Goal: Task Accomplishment & Management: Manage account settings

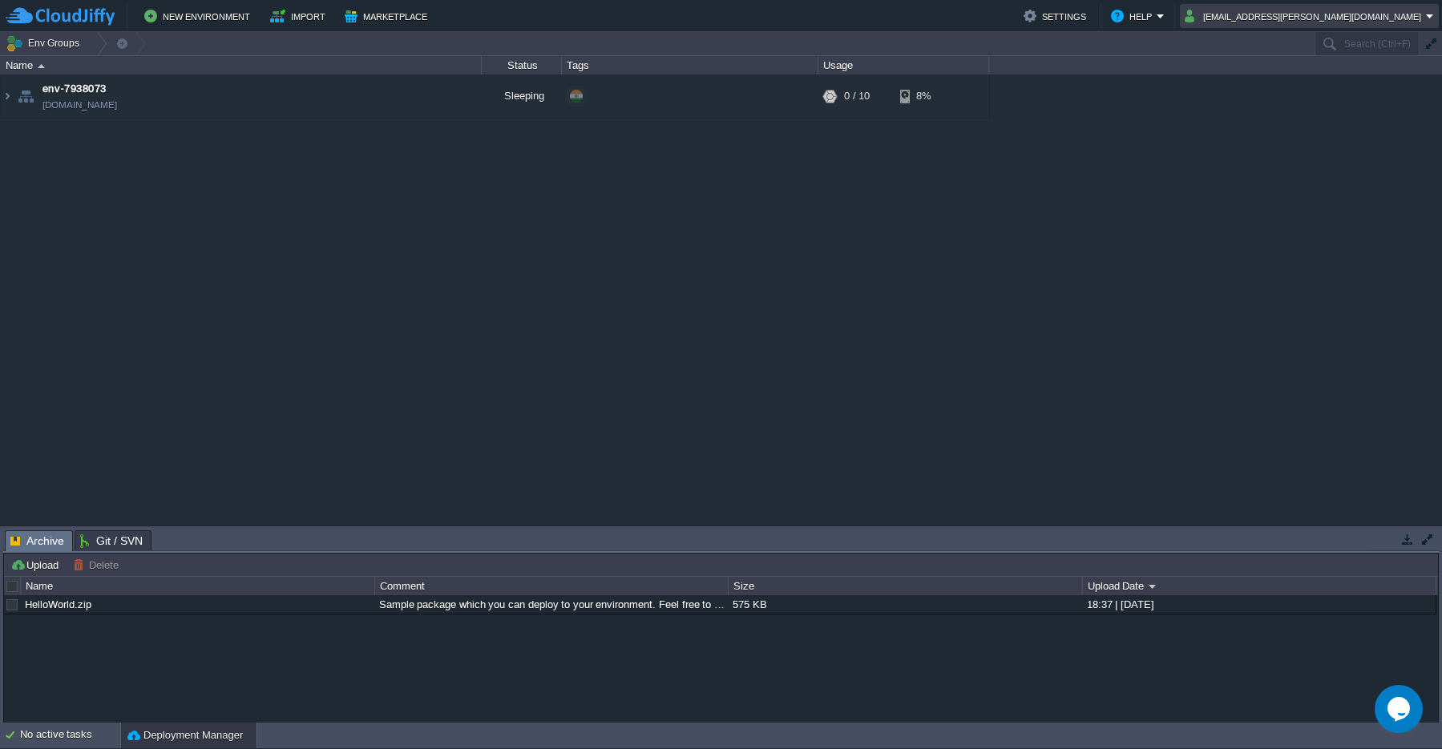
click at [1430, 23] on em "[EMAIL_ADDRESS][PERSON_NAME][DOMAIN_NAME]" at bounding box center [1308, 15] width 249 height 19
click at [1294, 91] on span "Sign out" at bounding box center [1288, 85] width 38 height 12
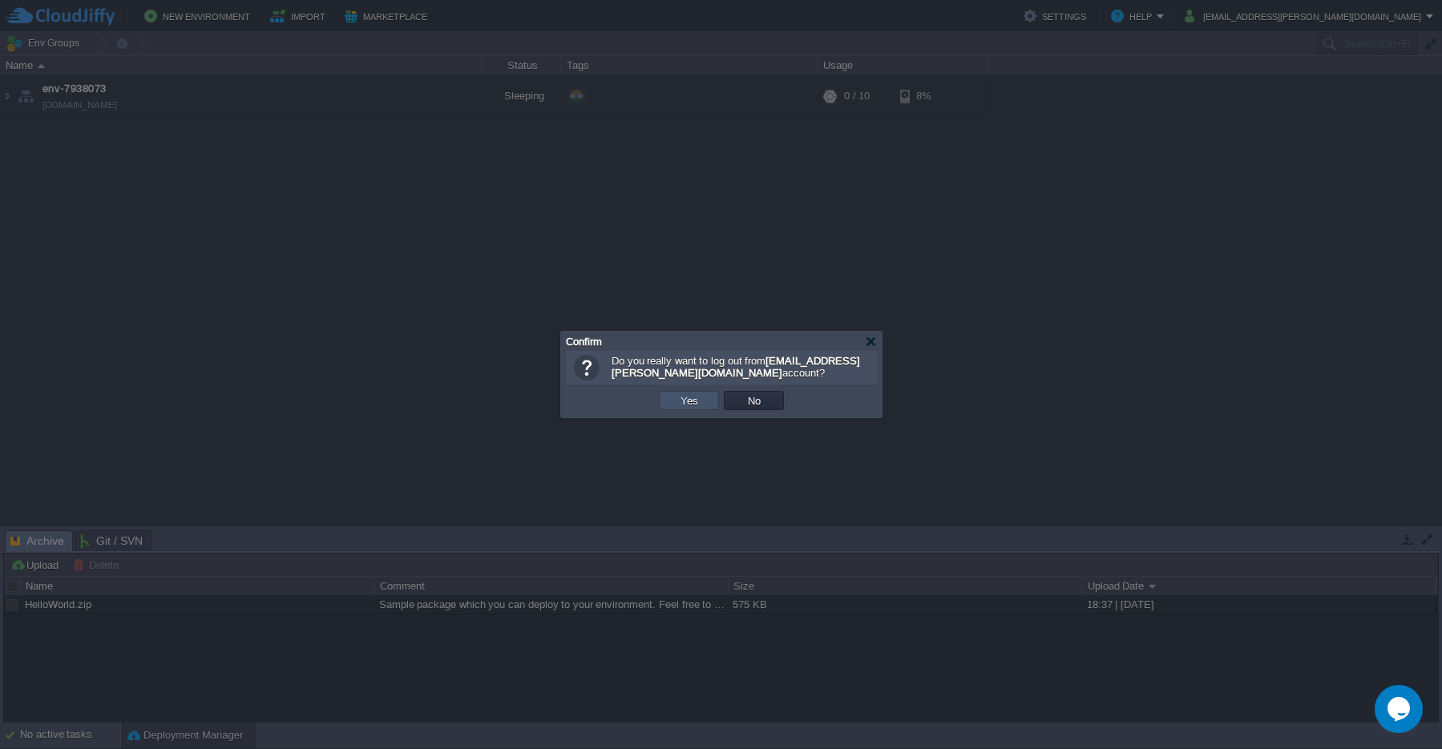
click at [688, 405] on button "Yes" at bounding box center [689, 400] width 27 height 14
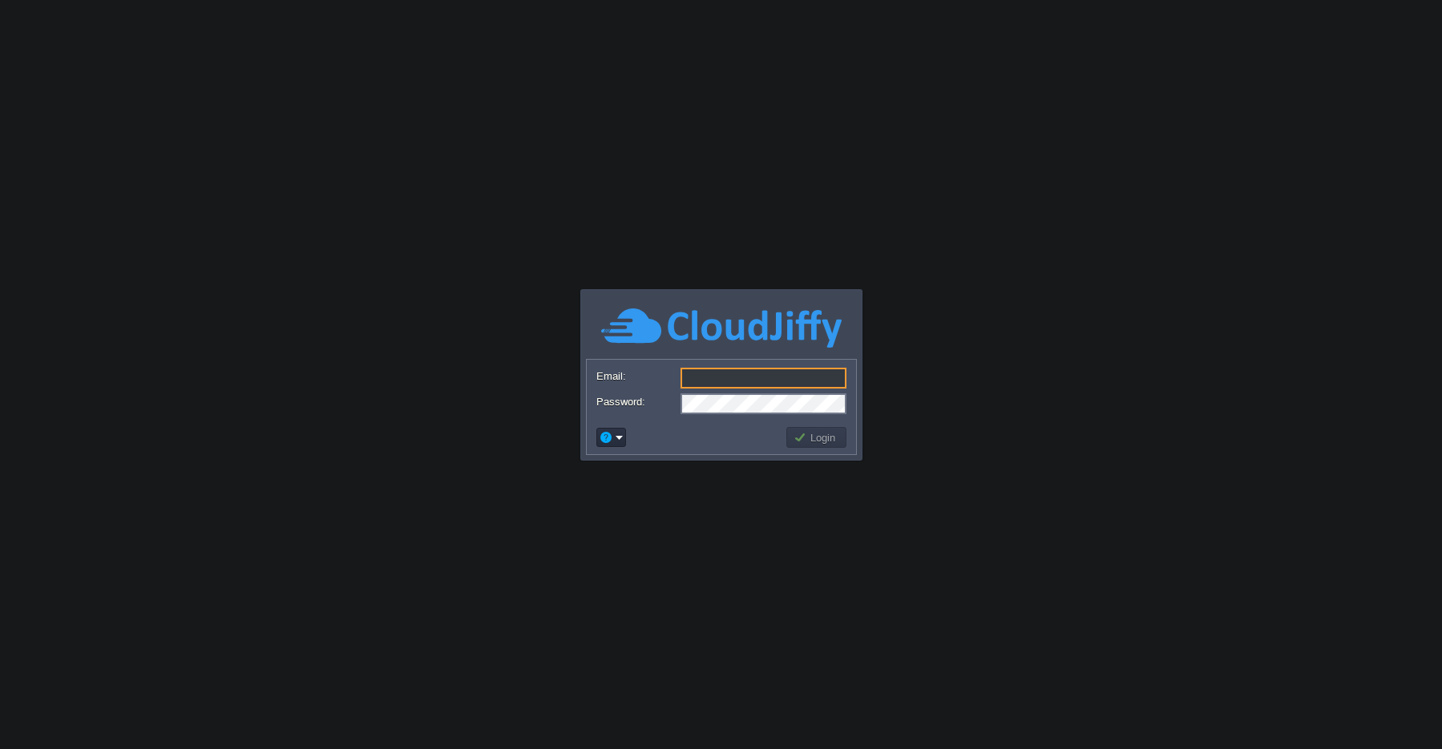
click at [716, 379] on input "Email:" at bounding box center [763, 378] width 166 height 21
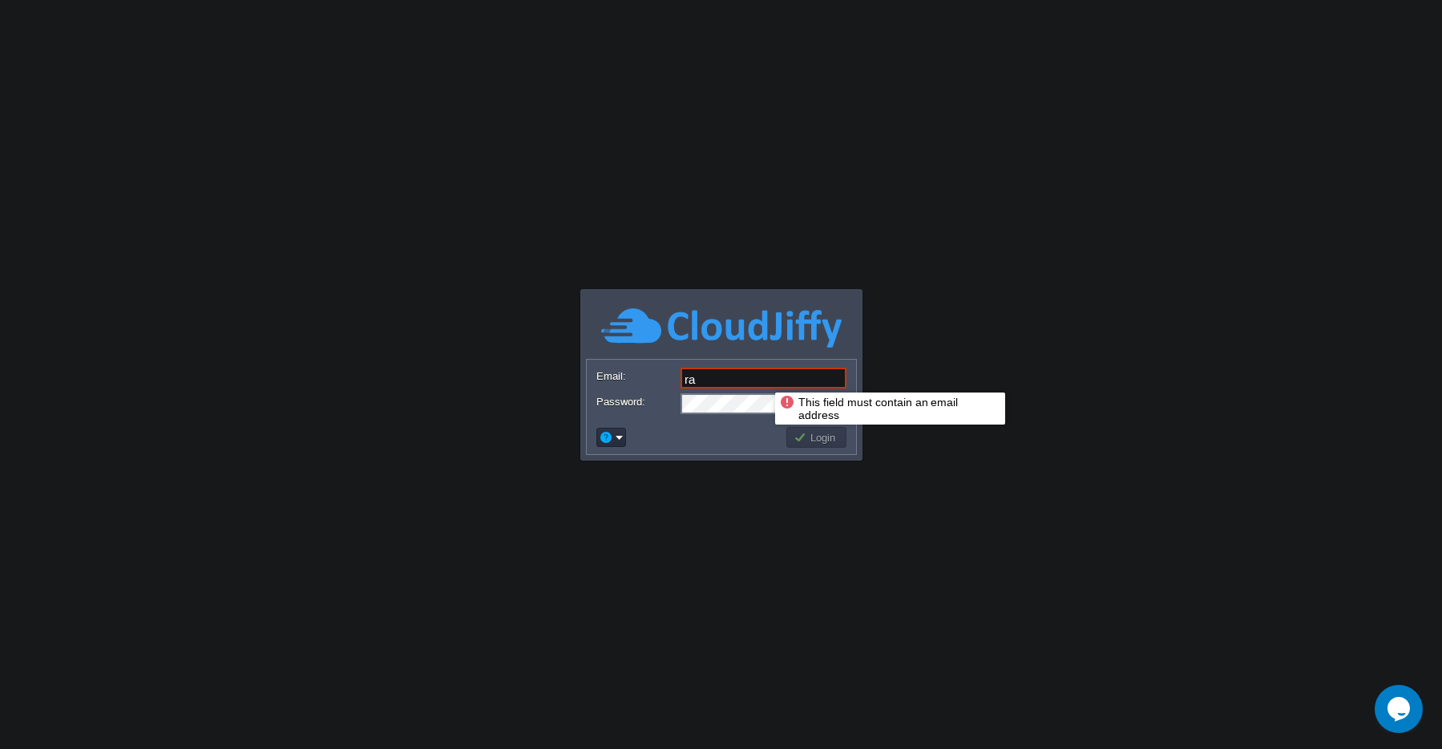
drag, startPoint x: 763, startPoint y: 378, endPoint x: 593, endPoint y: 380, distance: 169.9
click at [680, 380] on input "ra" at bounding box center [763, 378] width 166 height 21
paste input "hul.maske@leapswitch.com"
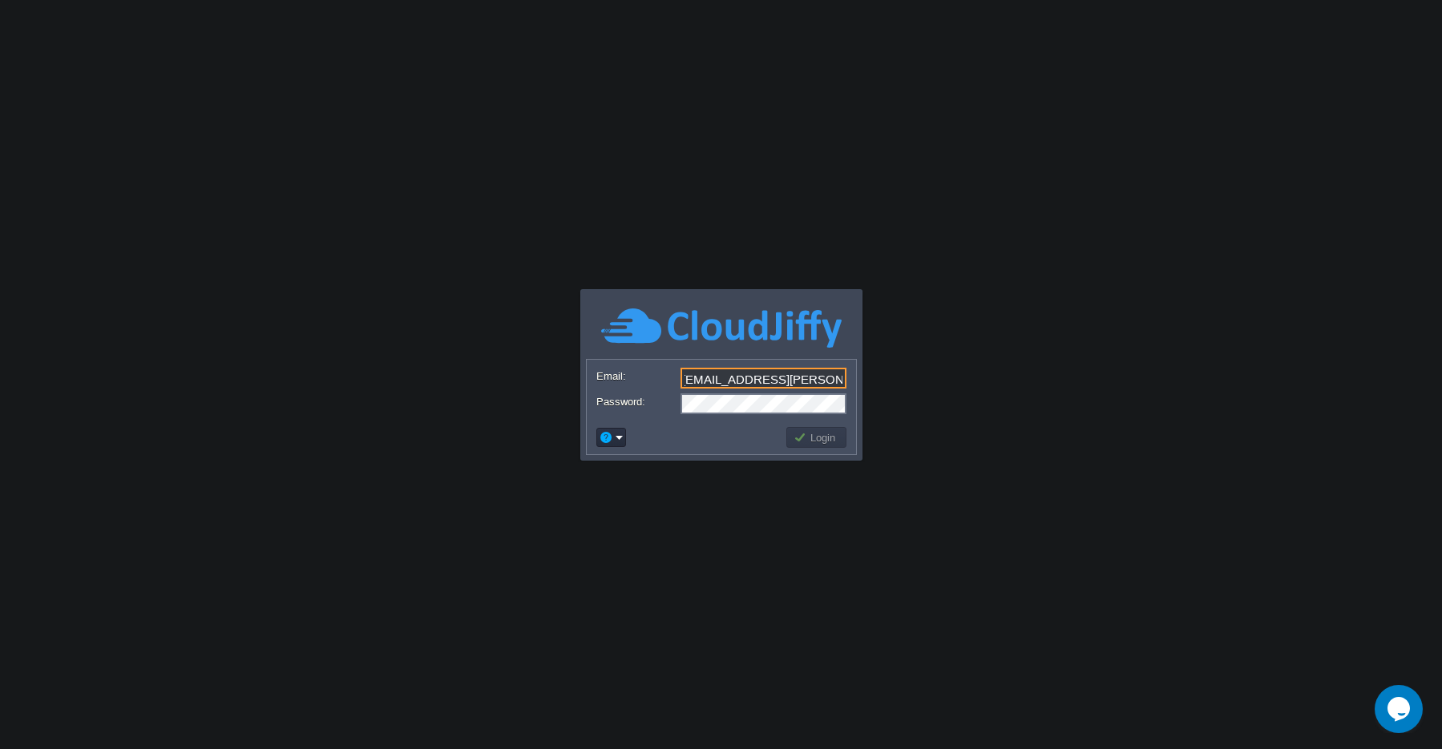
type input "[EMAIL_ADDRESS][PERSON_NAME][DOMAIN_NAME]"
click at [809, 441] on button "Login" at bounding box center [816, 437] width 46 height 14
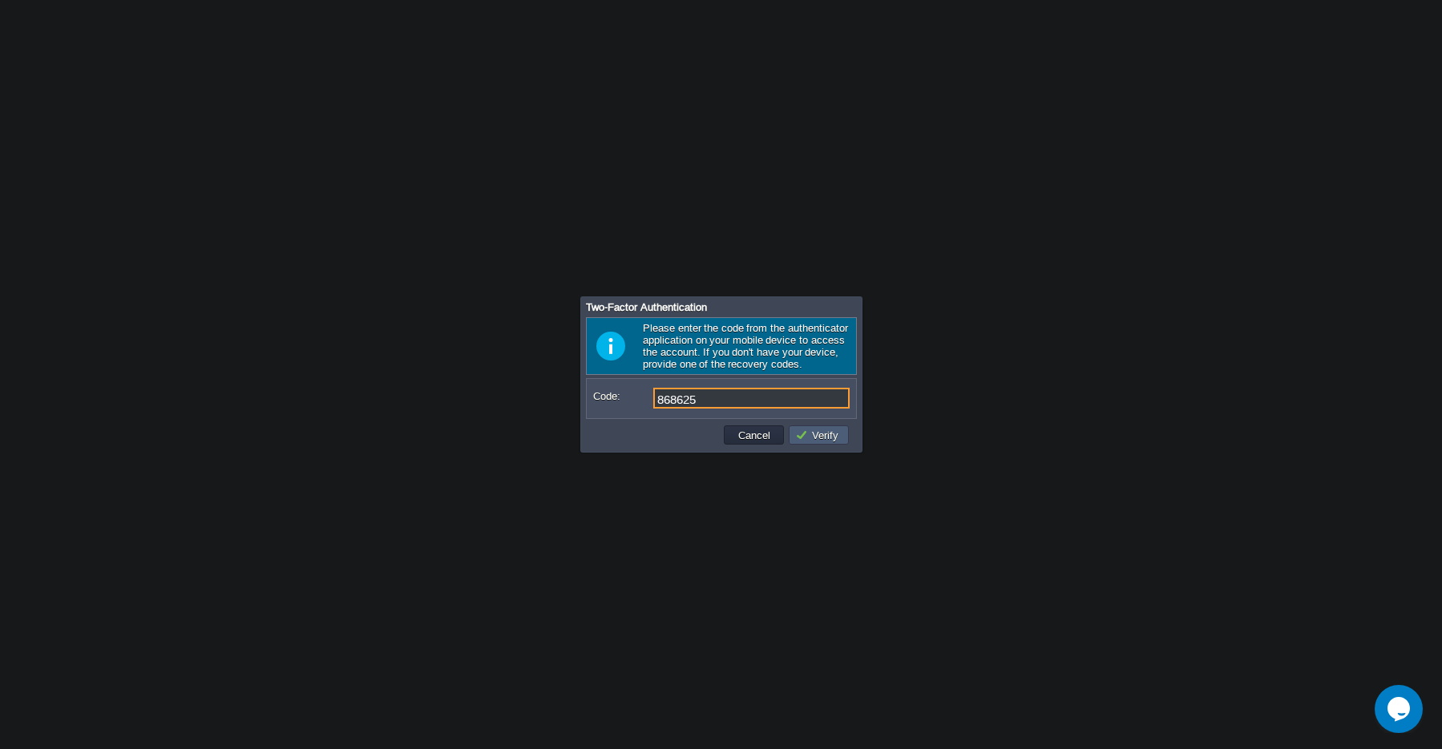
type input "868625"
click at [808, 438] on button "Verify" at bounding box center [819, 435] width 48 height 14
type input "420729"
click at [811, 439] on button "Verify" at bounding box center [819, 435] width 48 height 14
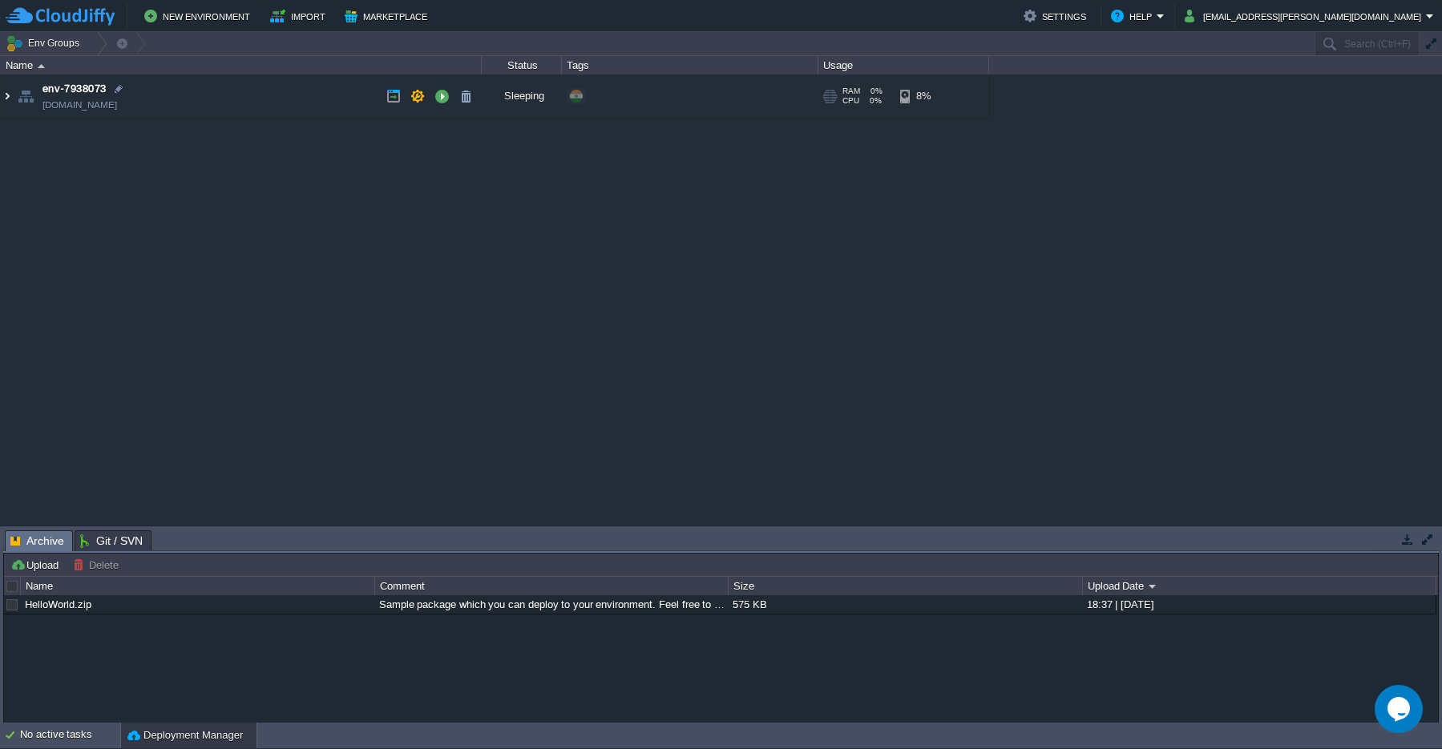
click at [8, 94] on img at bounding box center [7, 96] width 13 height 43
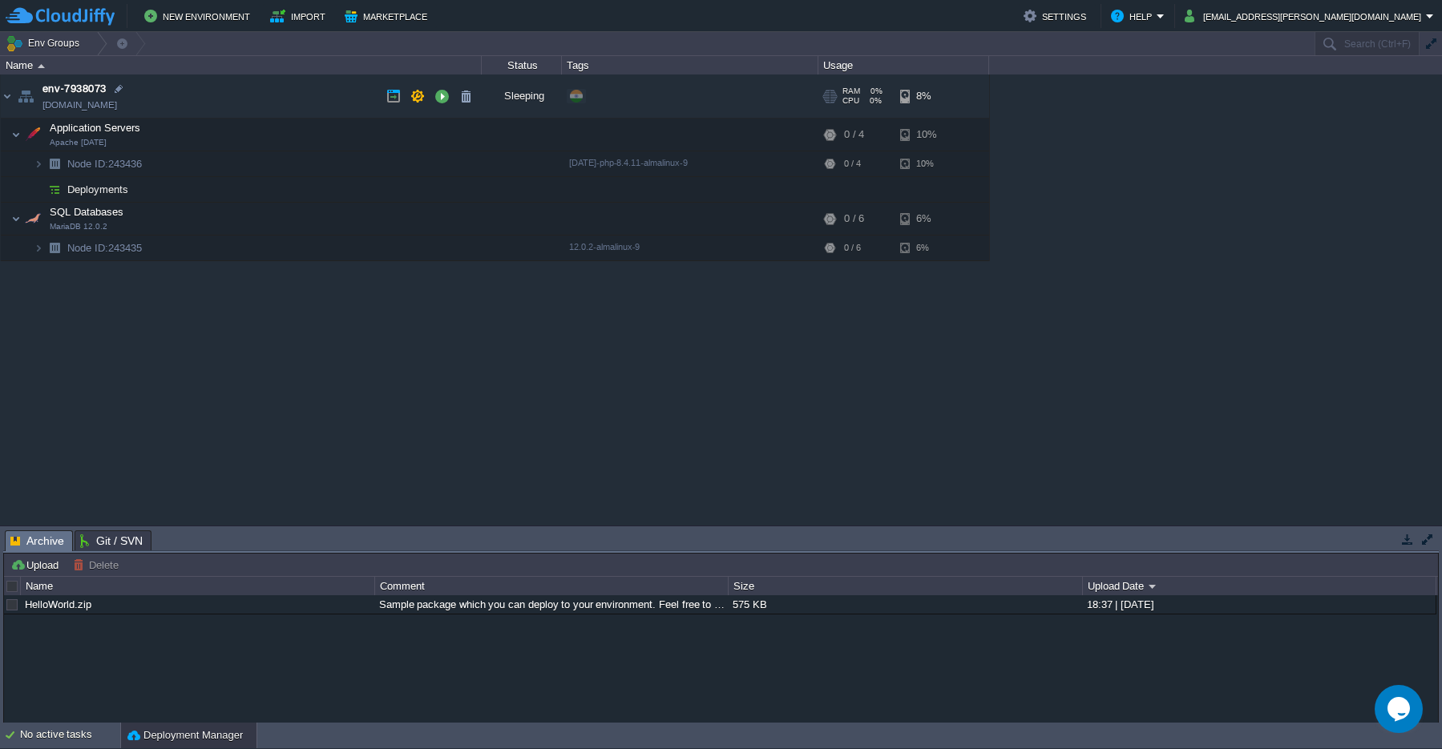
click at [71, 103] on link "[DOMAIN_NAME]" at bounding box center [79, 105] width 75 height 16
click at [393, 96] on button "button" at bounding box center [393, 96] width 14 height 14
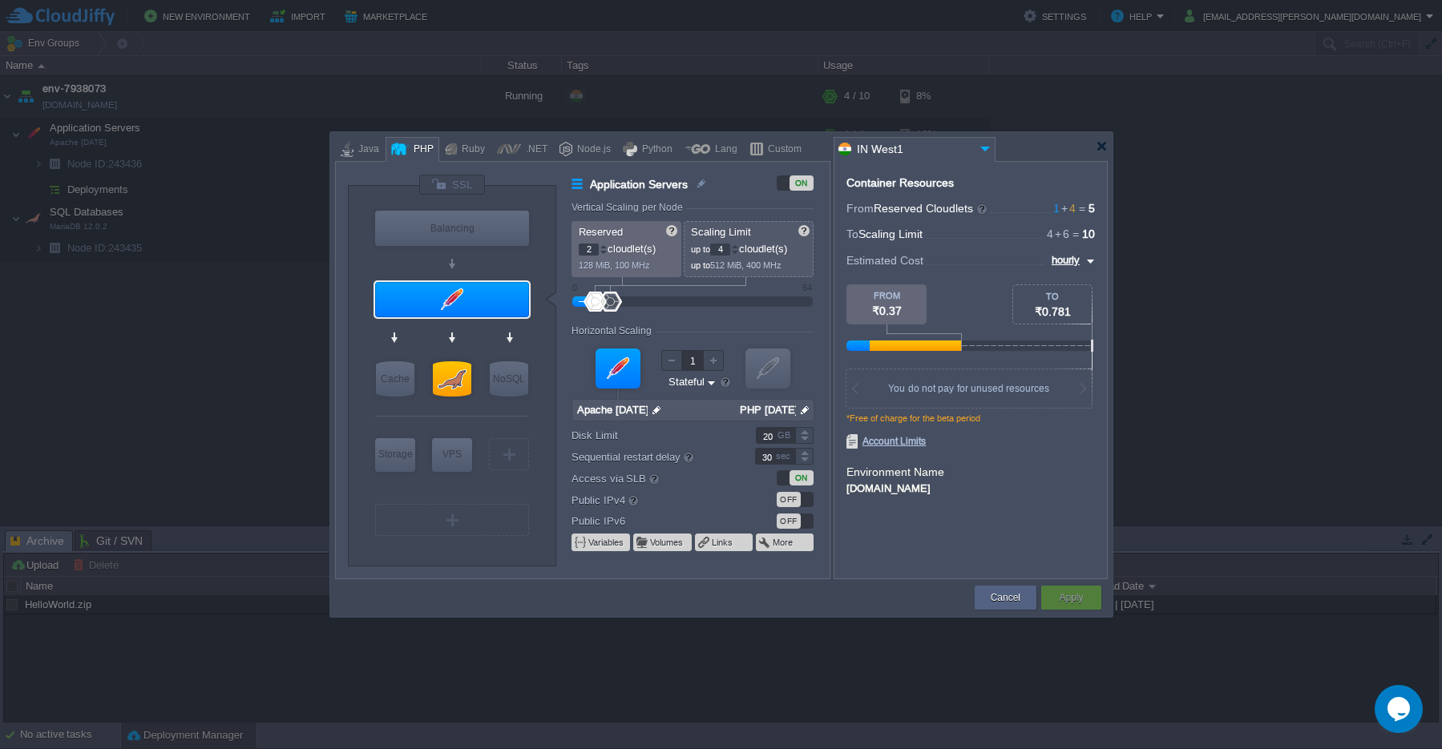
click at [605, 245] on div at bounding box center [603, 247] width 8 height 6
click at [600, 250] on div at bounding box center [603, 249] width 7 height 1
click at [603, 248] on div at bounding box center [603, 247] width 8 height 6
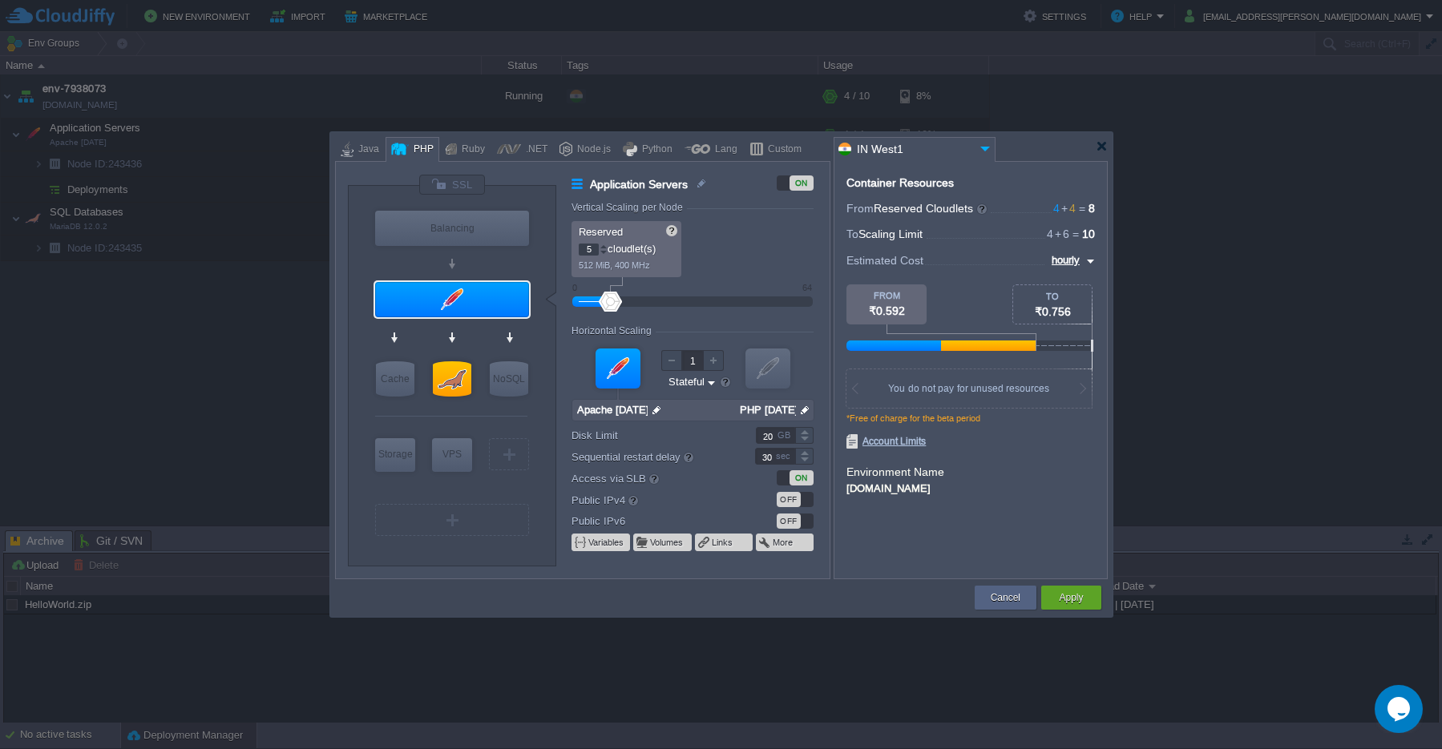
click at [603, 248] on div at bounding box center [603, 247] width 8 height 6
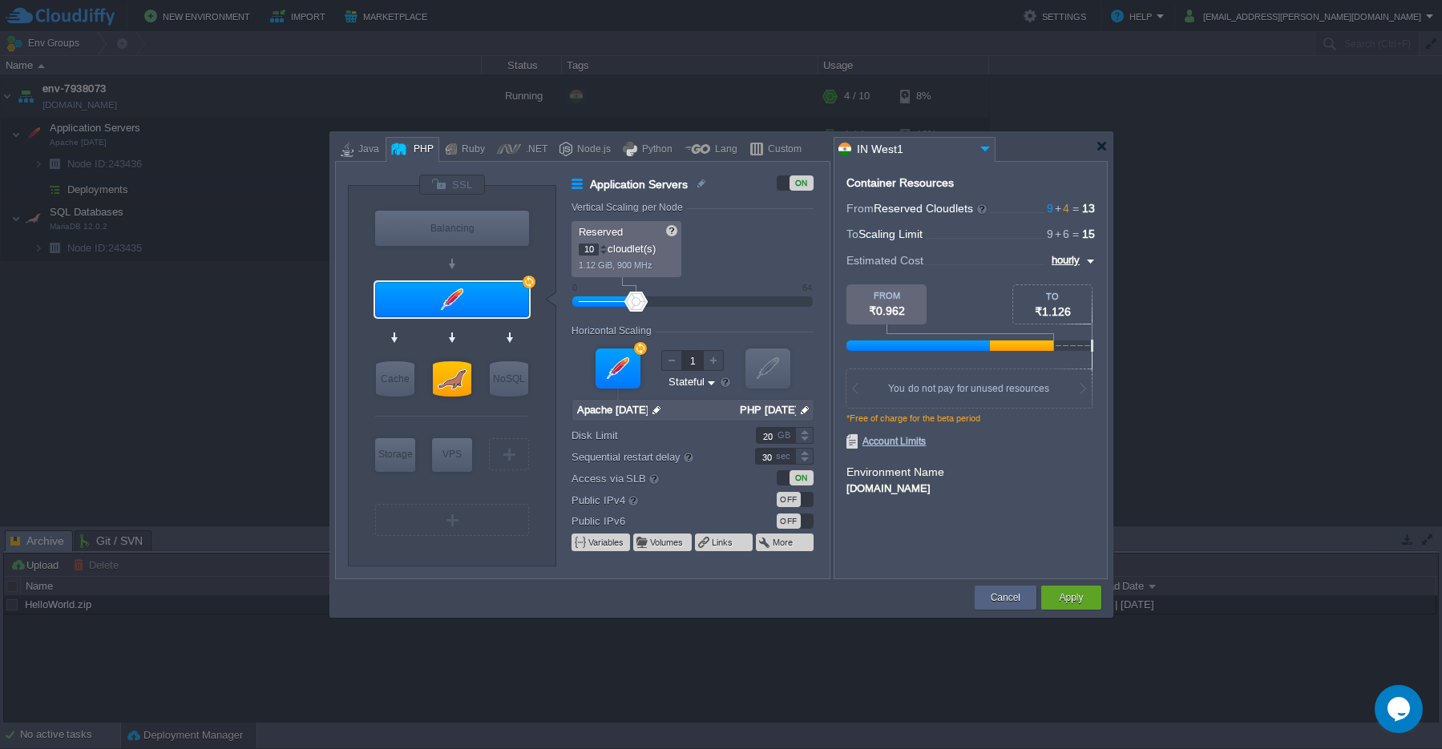
click at [603, 248] on div at bounding box center [603, 247] width 8 height 6
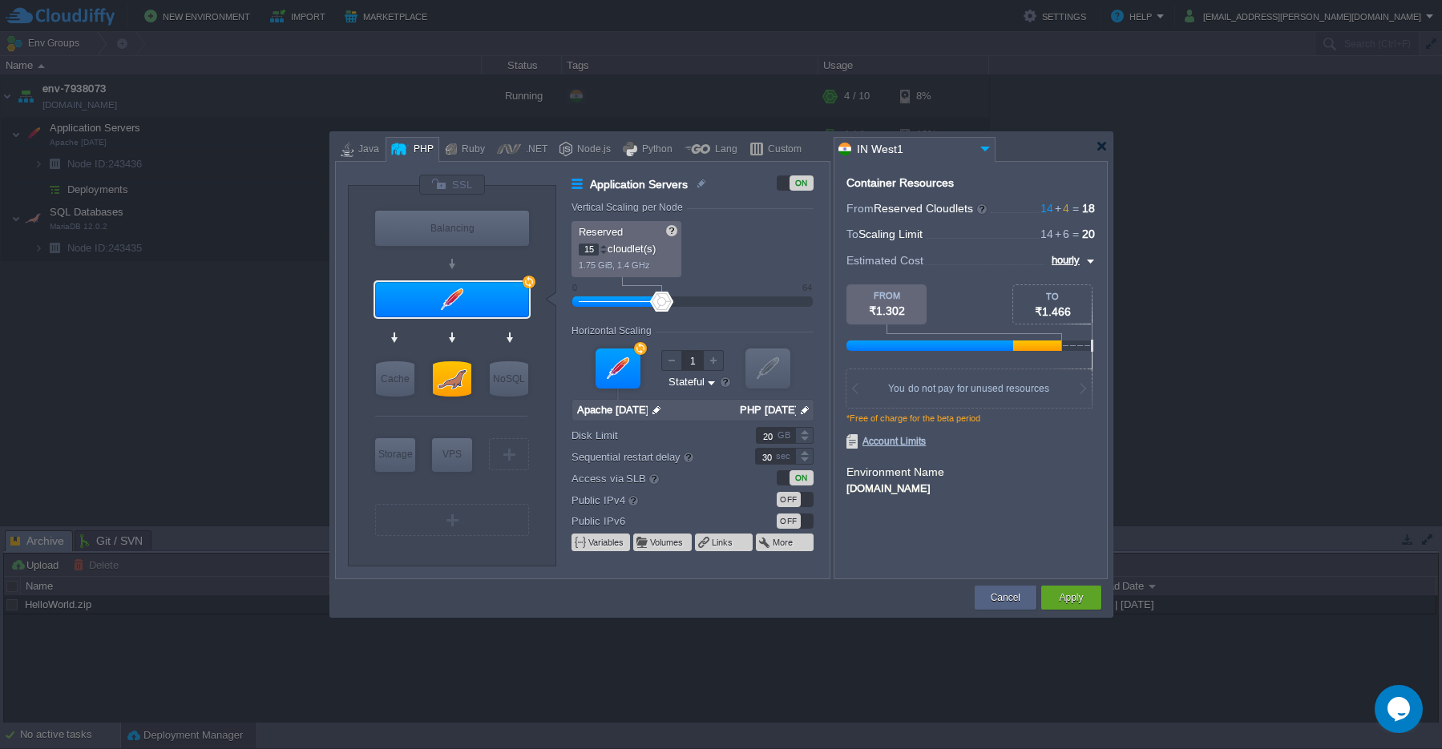
click at [603, 248] on div at bounding box center [603, 247] width 8 height 6
click at [603, 253] on div at bounding box center [603, 253] width 8 height 6
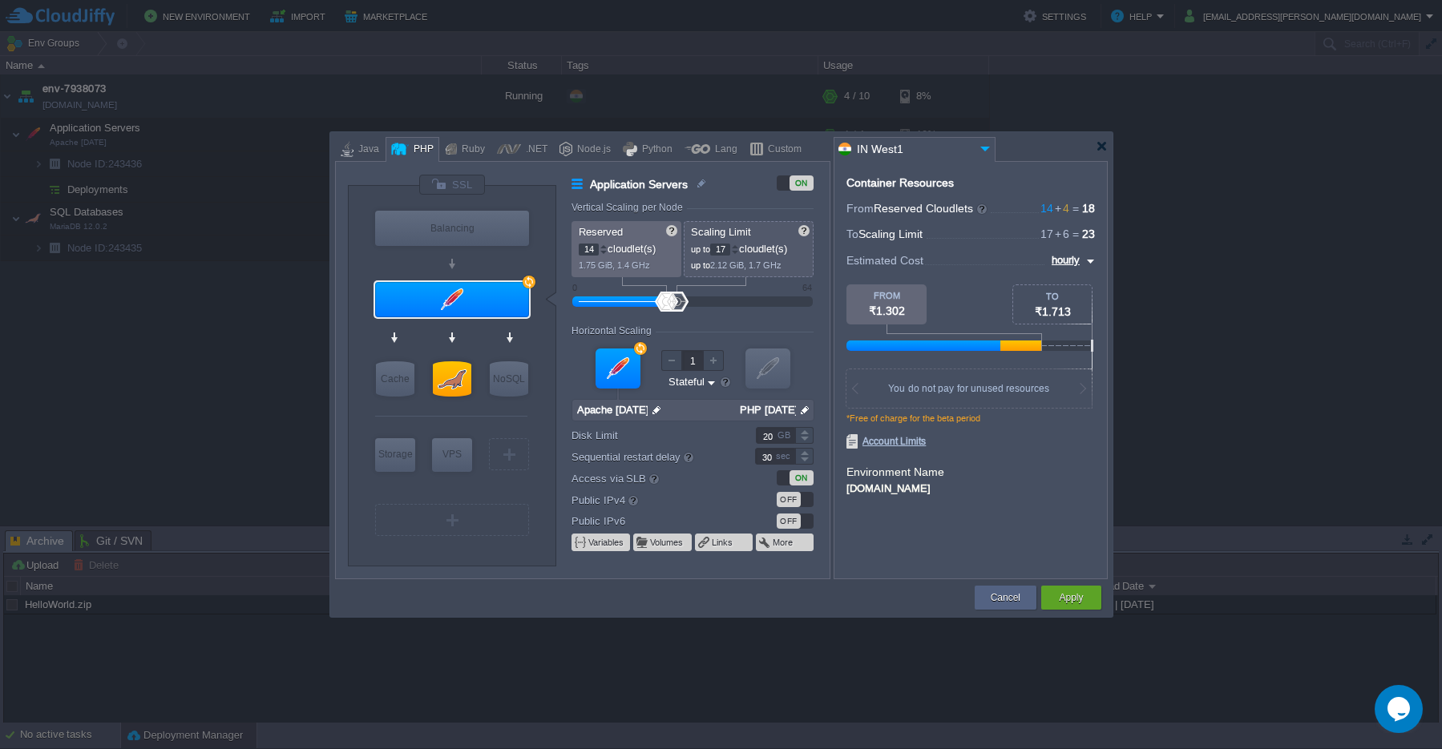
click at [603, 253] on div at bounding box center [603, 253] width 8 height 6
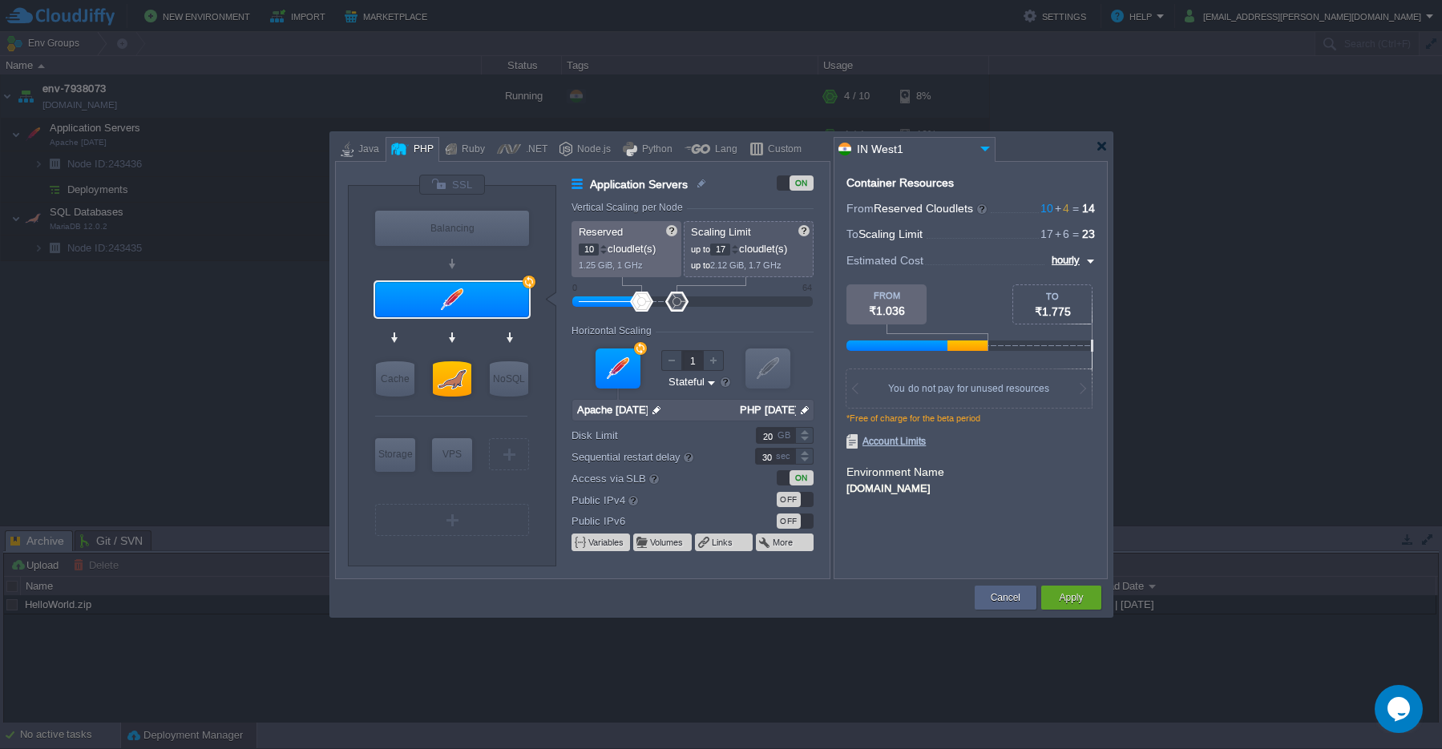
type input "9"
click at [603, 253] on div at bounding box center [603, 253] width 8 height 6
type input "Apache 2.4.65"
type input "28"
drag, startPoint x: 682, startPoint y: 305, endPoint x: 692, endPoint y: 302, distance: 10.1
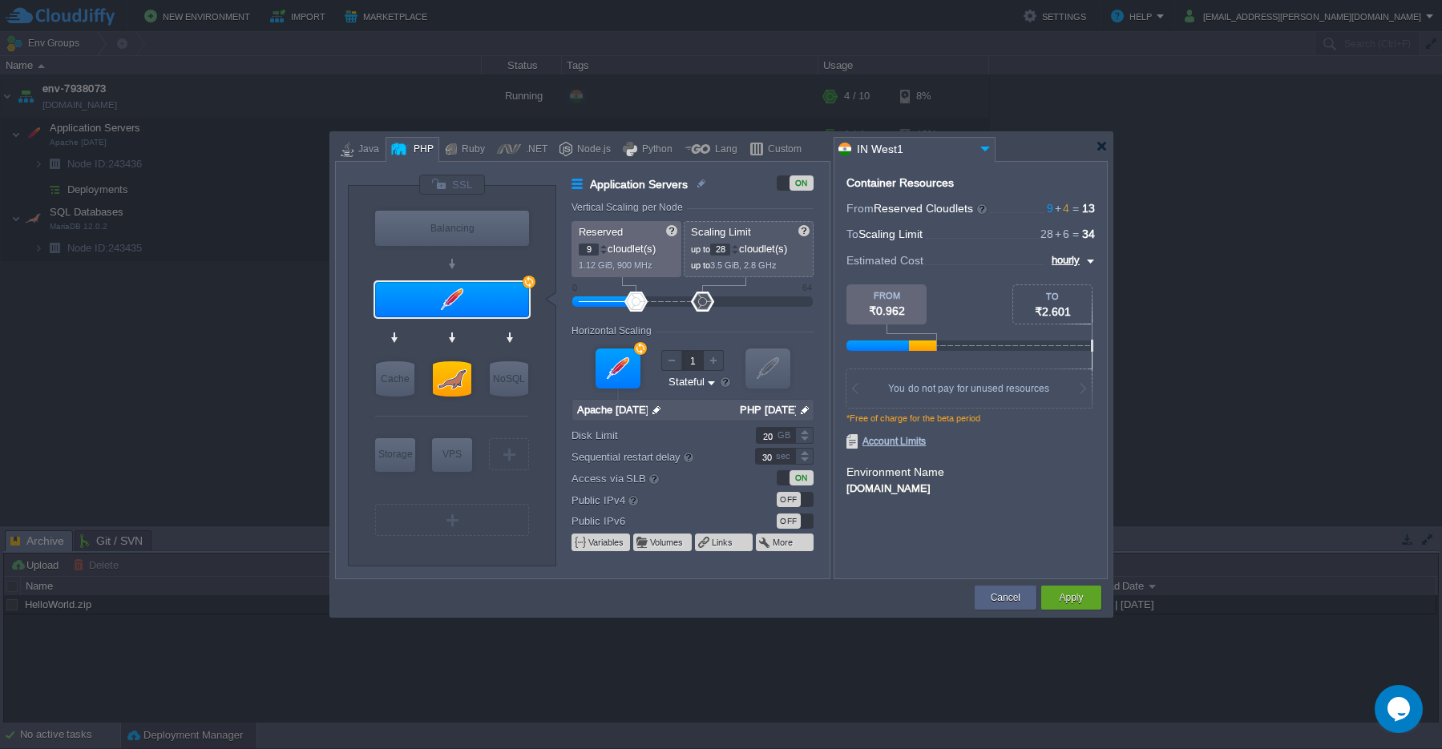
click at [700, 305] on div at bounding box center [702, 302] width 23 height 20
drag, startPoint x: 633, startPoint y: 302, endPoint x: 600, endPoint y: 302, distance: 32.9
click at [600, 302] on div at bounding box center [599, 302] width 23 height 20
type input "3"
click at [605, 303] on div at bounding box center [605, 302] width 23 height 20
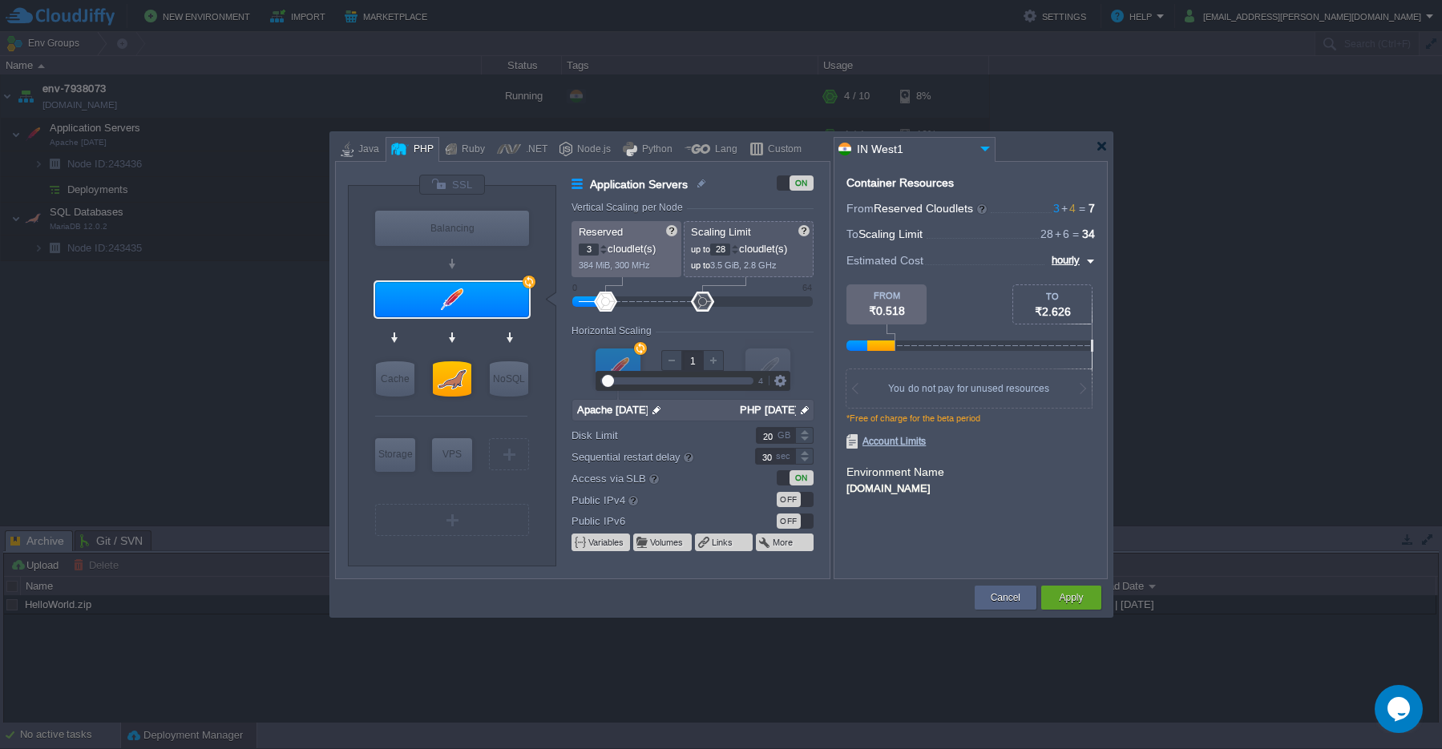
click at [673, 364] on div at bounding box center [671, 360] width 21 height 21
click at [672, 363] on div at bounding box center [671, 360] width 21 height 21
type input "30"
click at [708, 299] on div at bounding box center [707, 302] width 23 height 20
click at [1080, 604] on button "Apply" at bounding box center [1071, 598] width 24 height 16
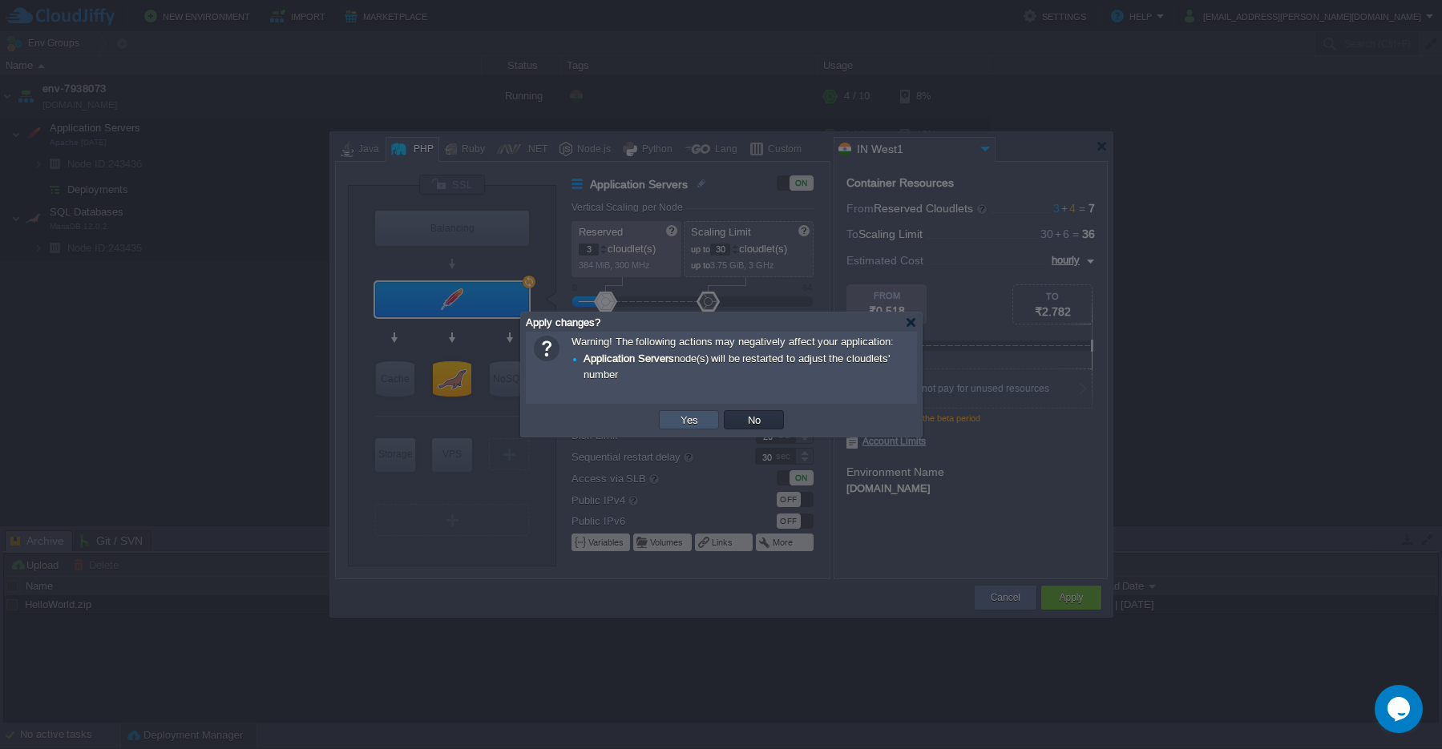
click at [701, 423] on button "Yes" at bounding box center [689, 420] width 27 height 14
